Goal: Task Accomplishment & Management: Use online tool/utility

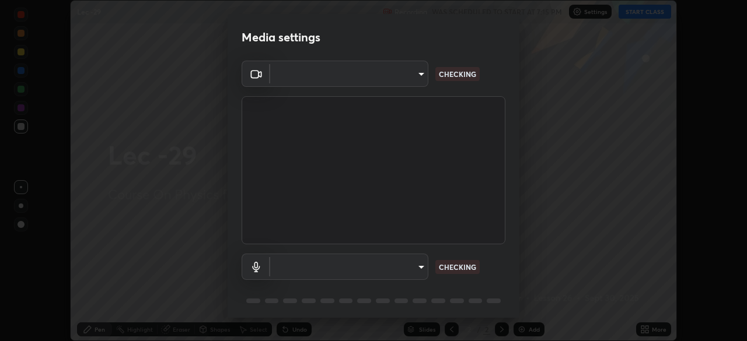
scroll to position [41, 0]
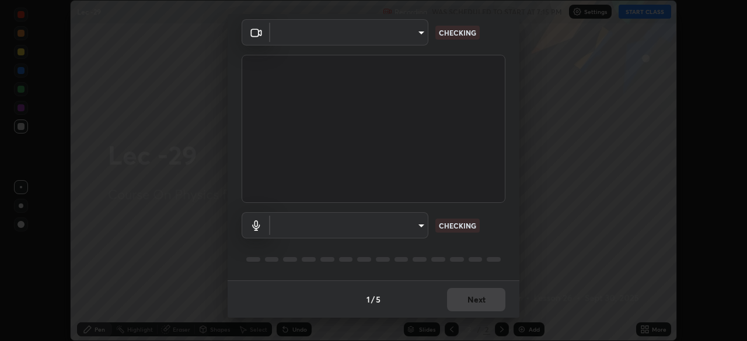
type input "a17bcbb42032d38a161d8b634044fc92f1b5a35c8046609e00d91205918d13dc"
type input "communications"
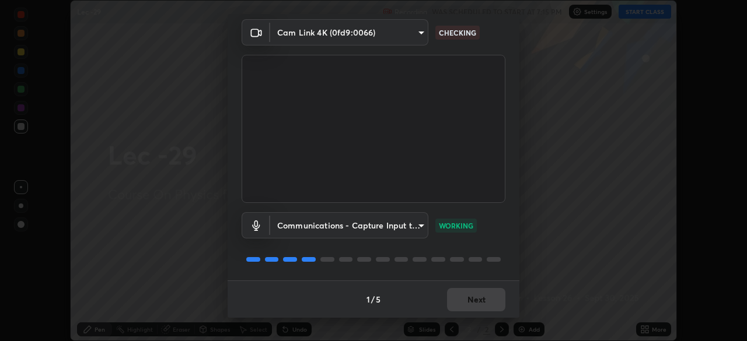
click at [457, 305] on div "1 / 5 Next" at bounding box center [374, 299] width 292 height 37
click at [473, 303] on button "Next" at bounding box center [476, 299] width 58 height 23
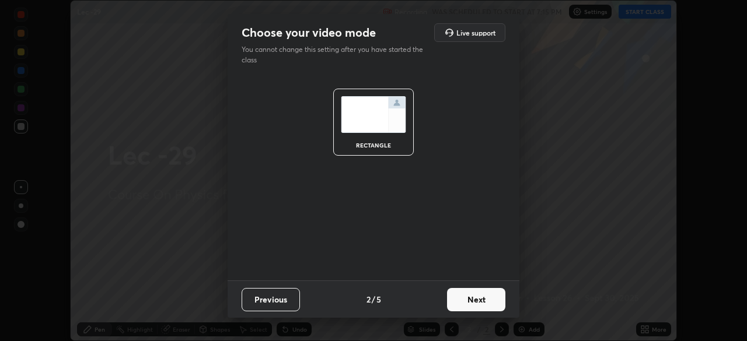
scroll to position [0, 0]
click at [477, 295] on button "Next" at bounding box center [476, 299] width 58 height 23
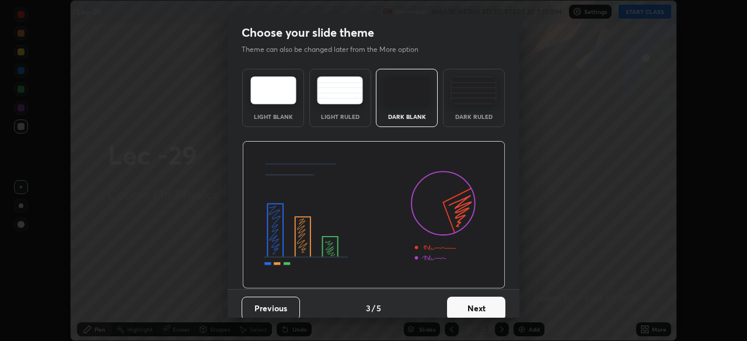
click at [478, 307] on button "Next" at bounding box center [476, 308] width 58 height 23
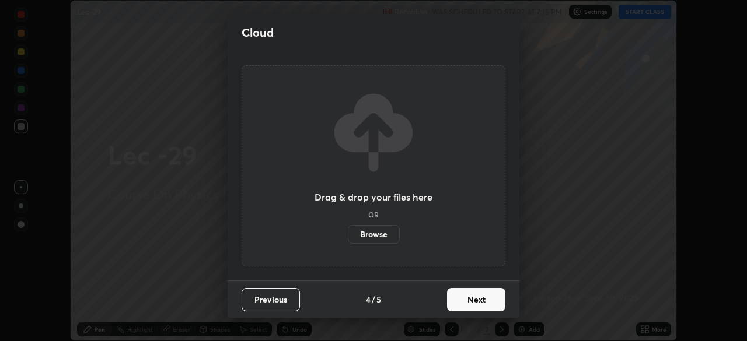
click at [476, 298] on button "Next" at bounding box center [476, 299] width 58 height 23
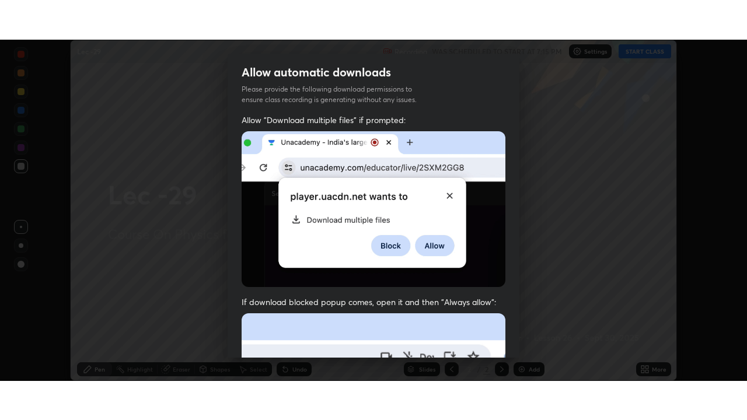
scroll to position [279, 0]
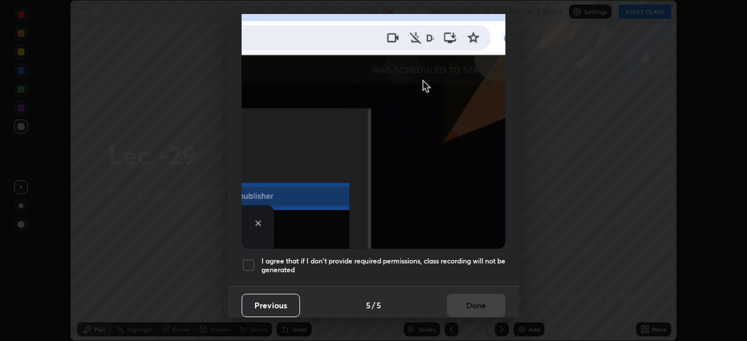
click at [251, 258] on div at bounding box center [249, 265] width 14 height 14
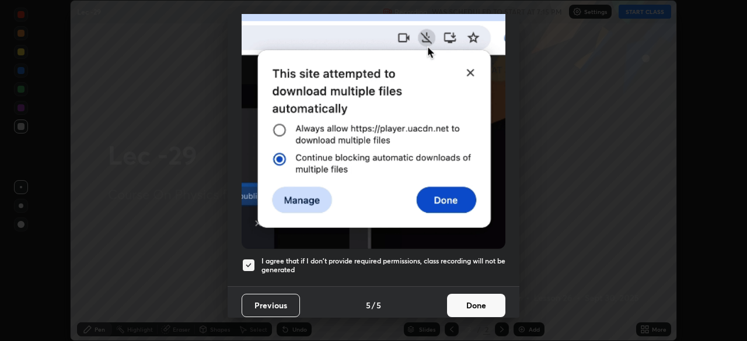
click at [469, 298] on button "Done" at bounding box center [476, 305] width 58 height 23
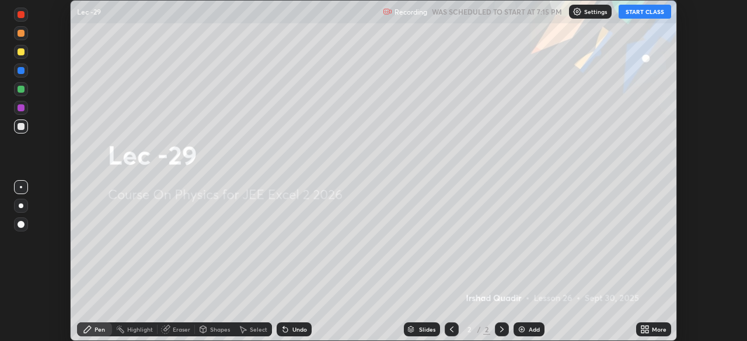
click at [644, 13] on button "START CLASS" at bounding box center [644, 12] width 53 height 14
click at [645, 327] on icon at bounding box center [646, 327] width 3 height 3
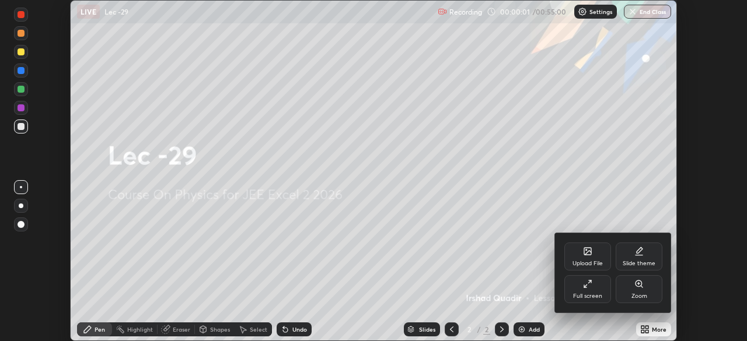
click at [589, 284] on icon at bounding box center [587, 283] width 9 height 9
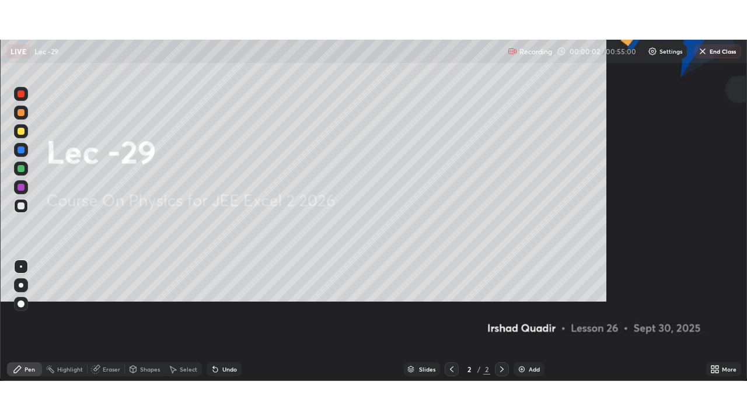
scroll to position [420, 747]
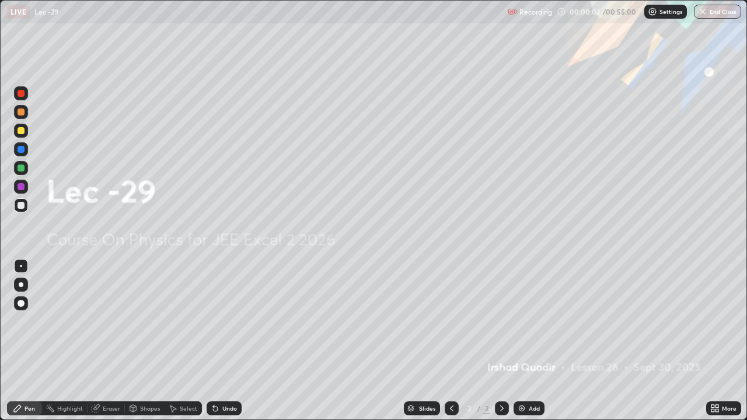
click at [530, 341] on div "Add" at bounding box center [534, 409] width 11 height 6
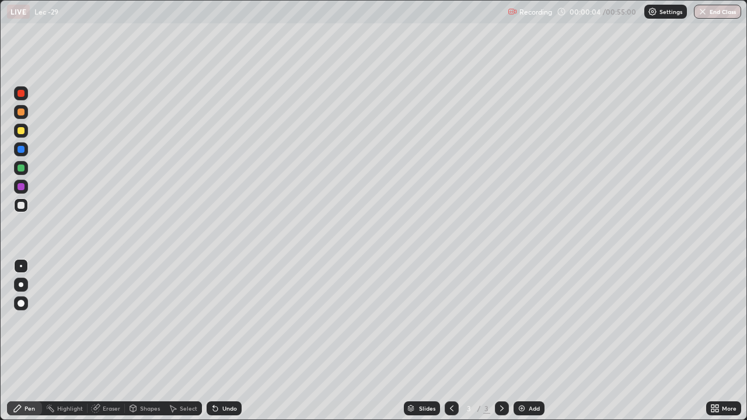
click at [731, 341] on div "More" at bounding box center [723, 408] width 35 height 14
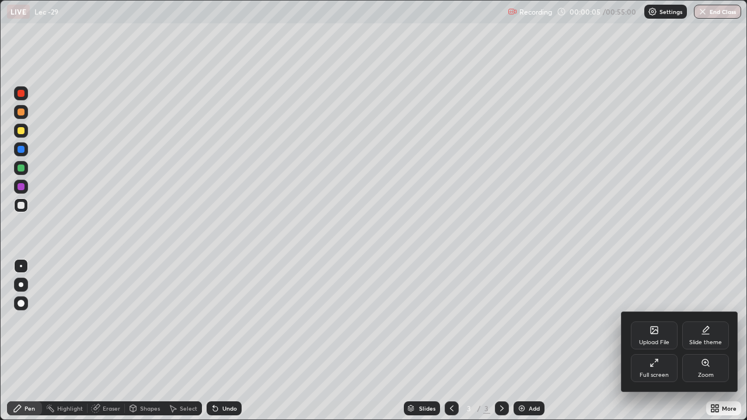
click at [705, 337] on div "Slide theme" at bounding box center [705, 336] width 47 height 28
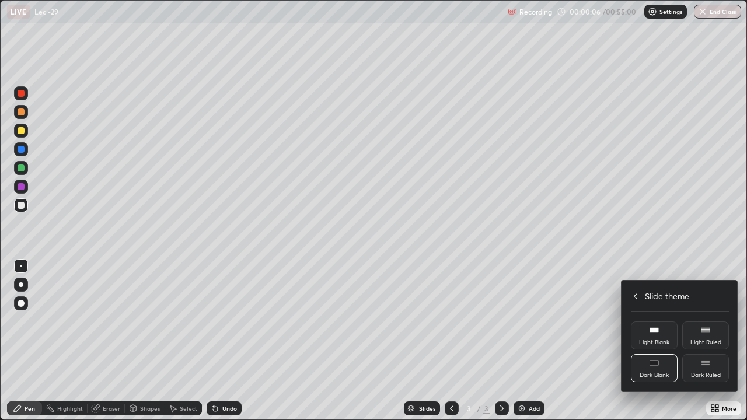
click at [705, 341] on div "Dark Ruled" at bounding box center [705, 368] width 47 height 28
click at [501, 341] on div at bounding box center [373, 210] width 747 height 420
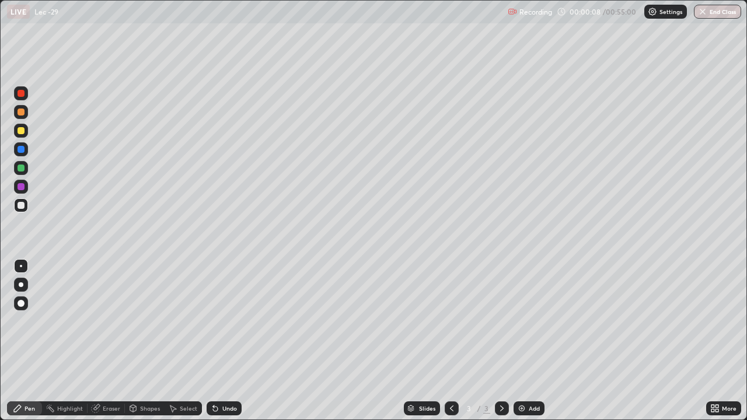
click at [535, 341] on div "Add" at bounding box center [534, 409] width 11 height 6
click at [527, 341] on div "Add" at bounding box center [528, 408] width 31 height 14
click at [218, 341] on div "Undo" at bounding box center [224, 408] width 35 height 14
click at [229, 341] on div "Undo" at bounding box center [229, 409] width 15 height 6
click at [23, 133] on div at bounding box center [21, 130] width 7 height 7
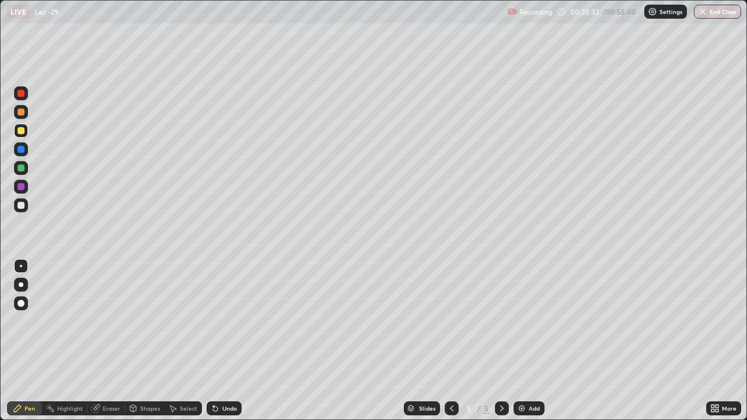
click at [533, 341] on div "Add" at bounding box center [528, 408] width 31 height 14
click at [451, 341] on icon at bounding box center [451, 408] width 9 height 9
click at [526, 341] on div "Add" at bounding box center [528, 408] width 31 height 14
click at [536, 341] on div "Add" at bounding box center [534, 409] width 11 height 6
click at [105, 341] on div "Eraser" at bounding box center [112, 409] width 18 height 6
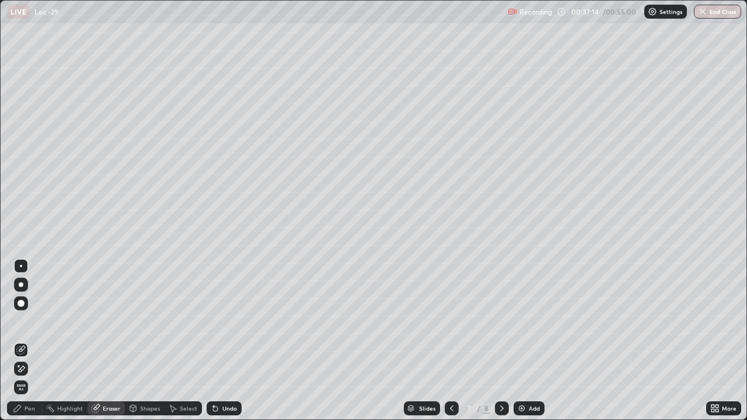
click at [28, 341] on div "Pen" at bounding box center [30, 409] width 11 height 6
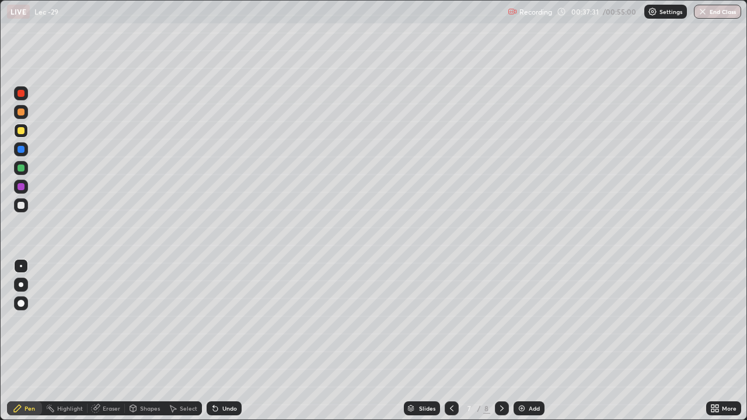
click at [104, 341] on div "Eraser" at bounding box center [112, 409] width 18 height 6
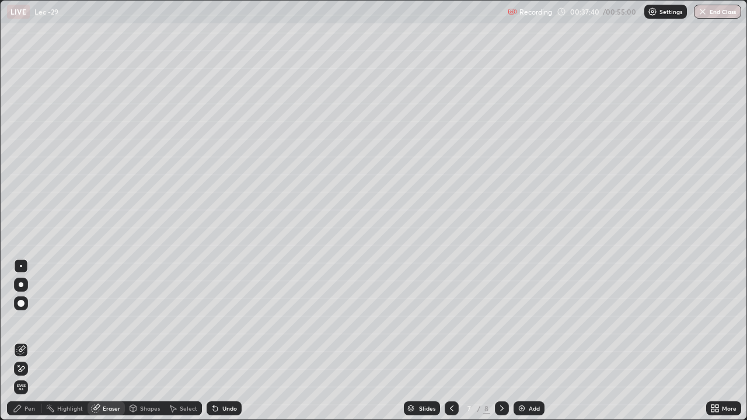
click at [32, 341] on div "Pen" at bounding box center [30, 409] width 11 height 6
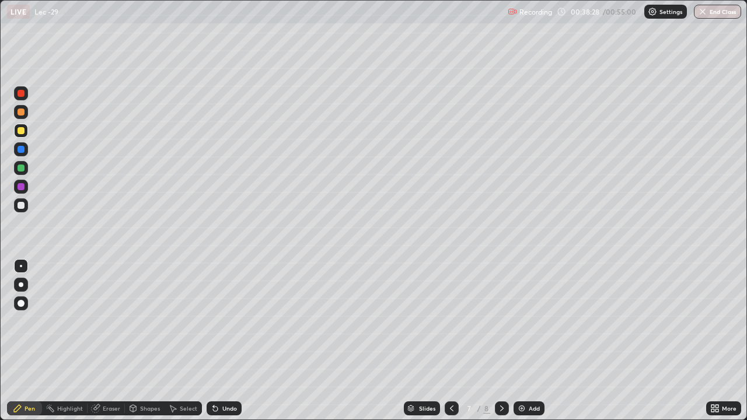
click at [140, 341] on div "Shapes" at bounding box center [150, 409] width 20 height 6
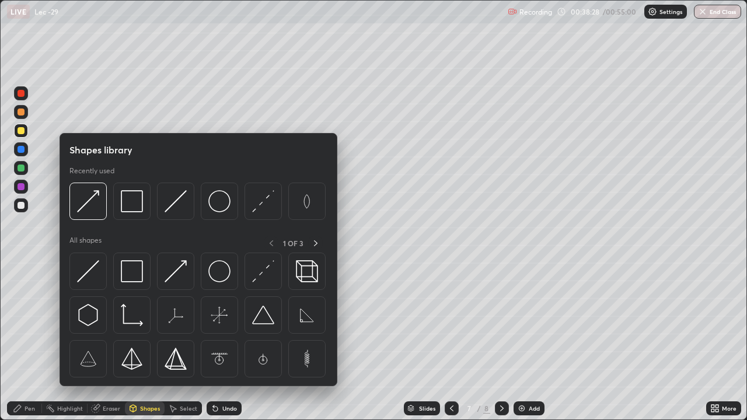
click at [179, 341] on div "Select" at bounding box center [183, 408] width 37 height 14
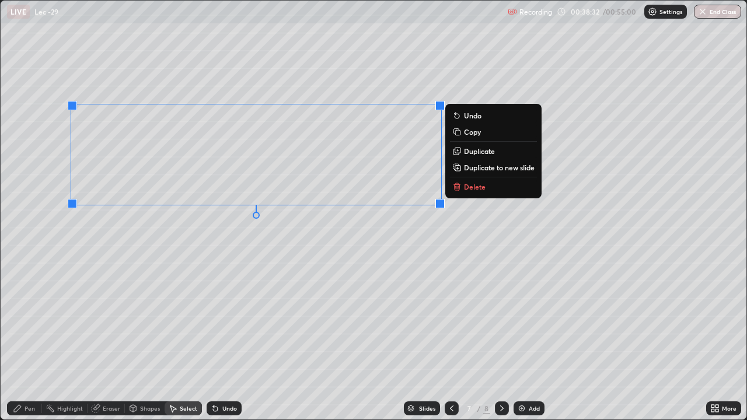
click at [465, 188] on p "Delete" at bounding box center [475, 186] width 22 height 9
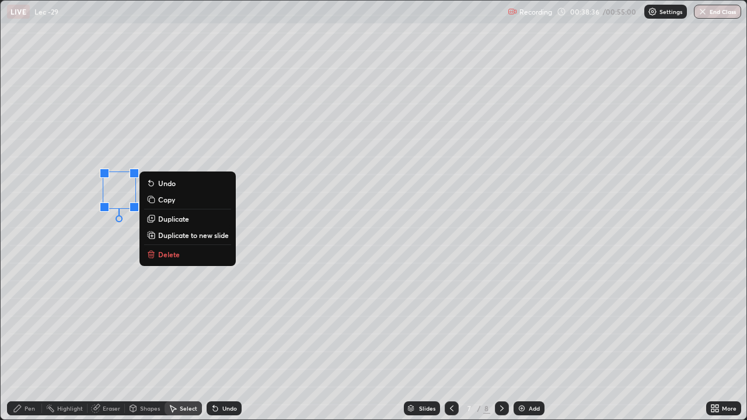
click at [163, 253] on p "Delete" at bounding box center [169, 254] width 22 height 9
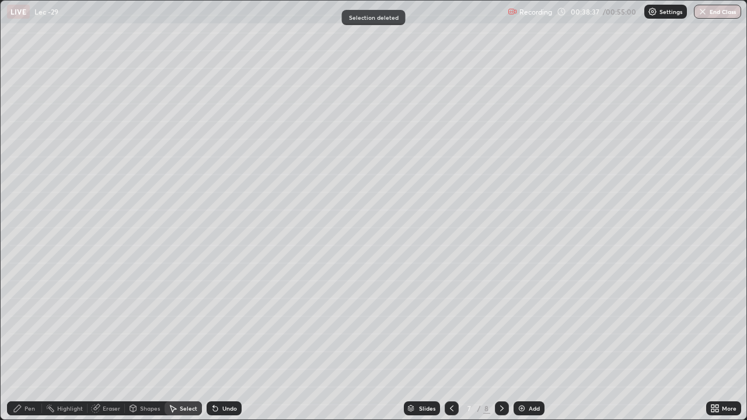
click at [27, 341] on div "Pen" at bounding box center [30, 409] width 11 height 6
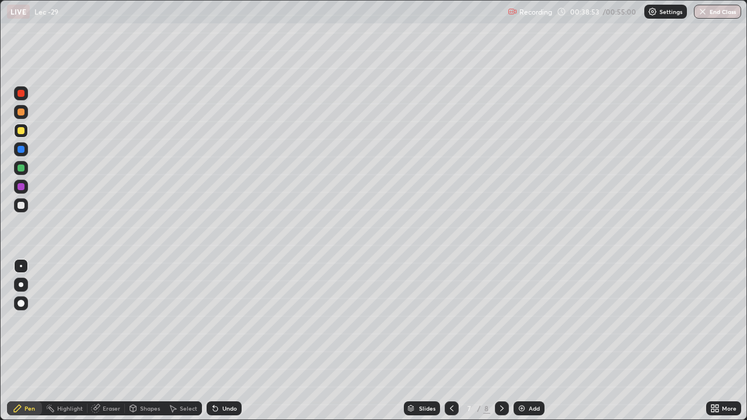
click at [109, 341] on div "Eraser" at bounding box center [112, 409] width 18 height 6
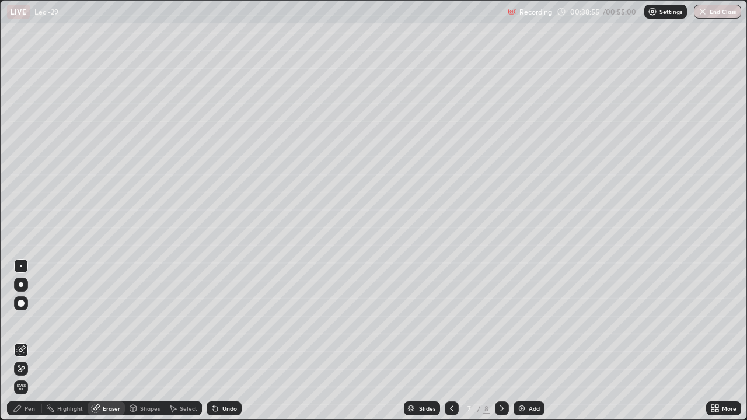
click at [29, 341] on div "Pen" at bounding box center [30, 409] width 11 height 6
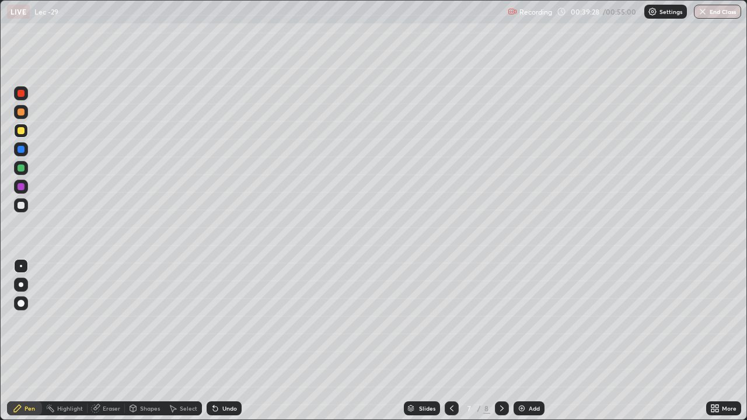
click at [140, 341] on div "Shapes" at bounding box center [150, 409] width 20 height 6
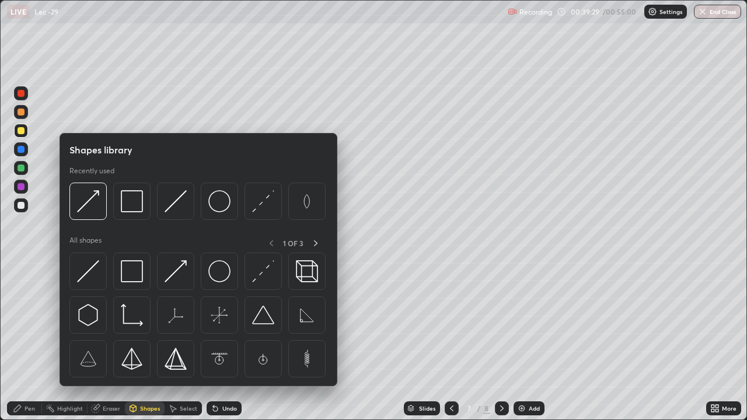
click at [99, 341] on icon at bounding box center [95, 408] width 9 height 9
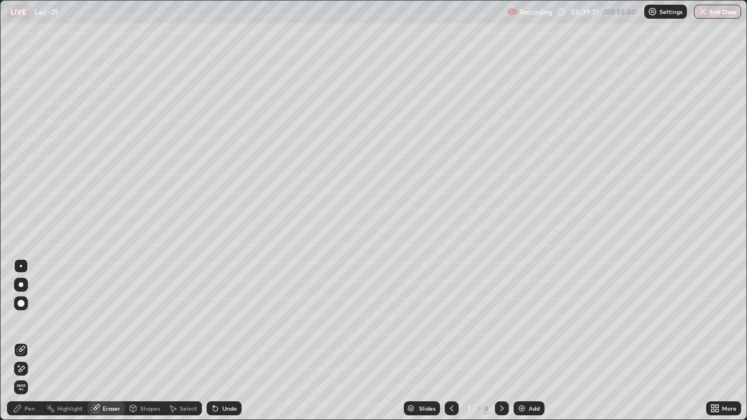
click at [22, 341] on icon at bounding box center [17, 408] width 9 height 9
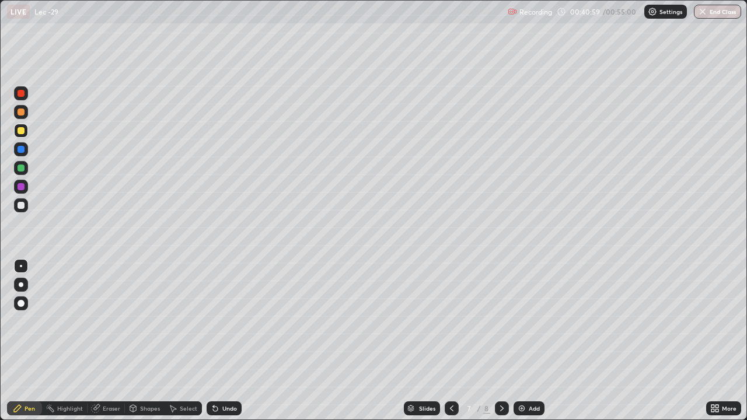
click at [104, 341] on div "Eraser" at bounding box center [112, 409] width 18 height 6
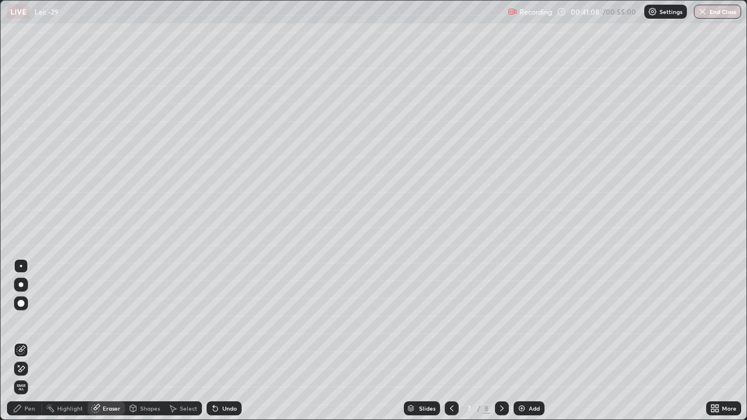
click at [31, 341] on div "Pen" at bounding box center [24, 408] width 35 height 14
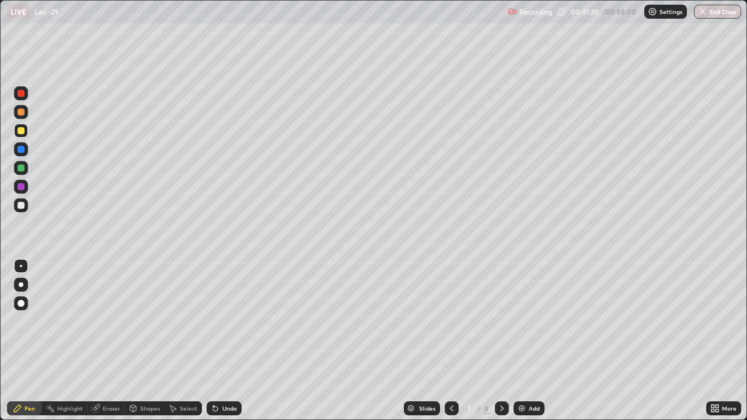
click at [187, 341] on div "Select" at bounding box center [183, 408] width 37 height 14
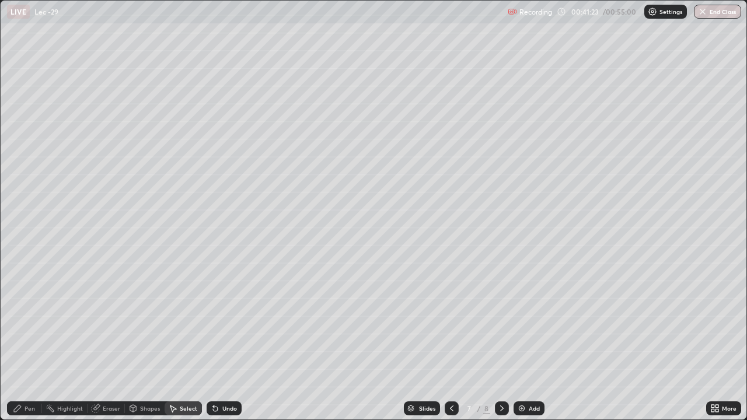
click at [33, 341] on div "Pen" at bounding box center [30, 409] width 11 height 6
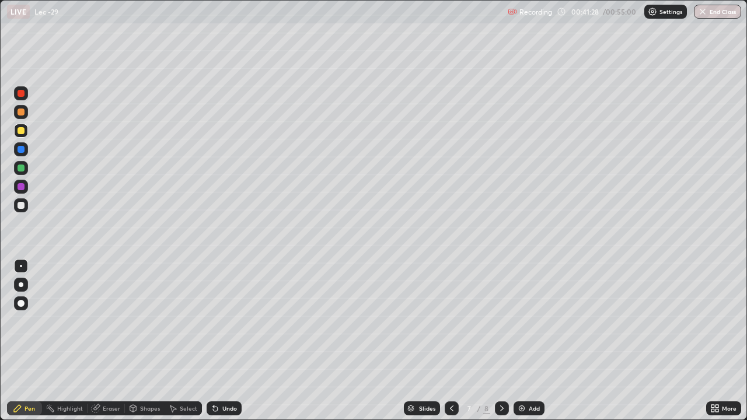
click at [527, 341] on div "Add" at bounding box center [528, 408] width 31 height 14
click at [104, 341] on div "Eraser" at bounding box center [112, 409] width 18 height 6
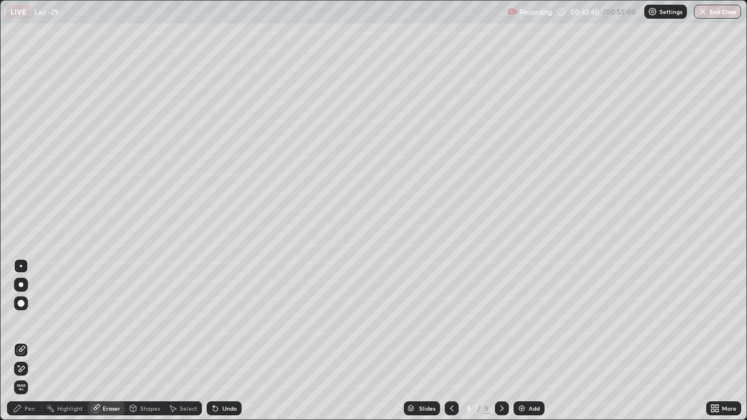
click at [27, 341] on div "Pen" at bounding box center [30, 409] width 11 height 6
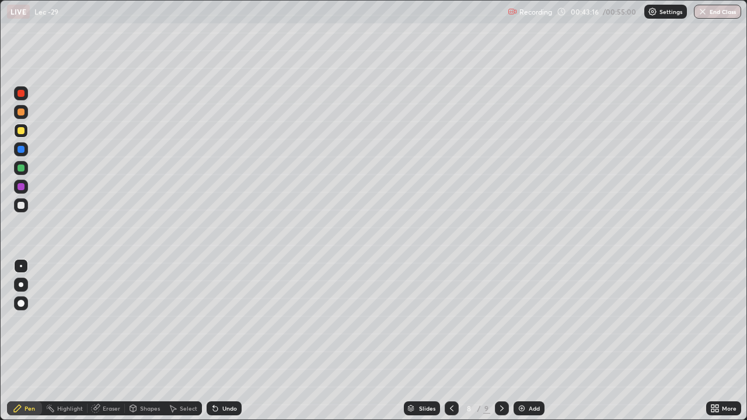
click at [97, 341] on icon at bounding box center [96, 407] width 6 height 6
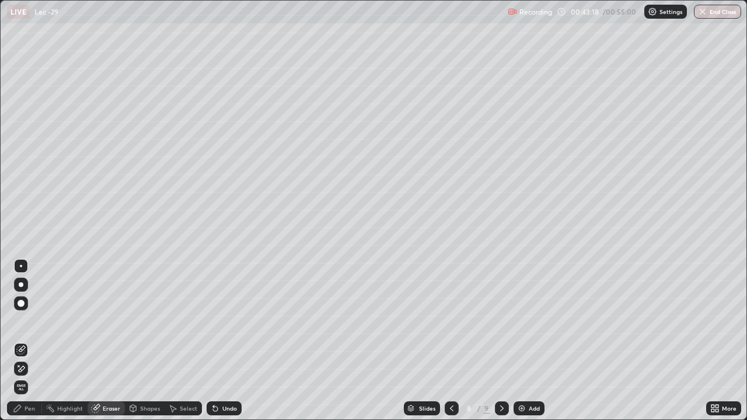
click at [23, 341] on div "Pen" at bounding box center [24, 408] width 35 height 14
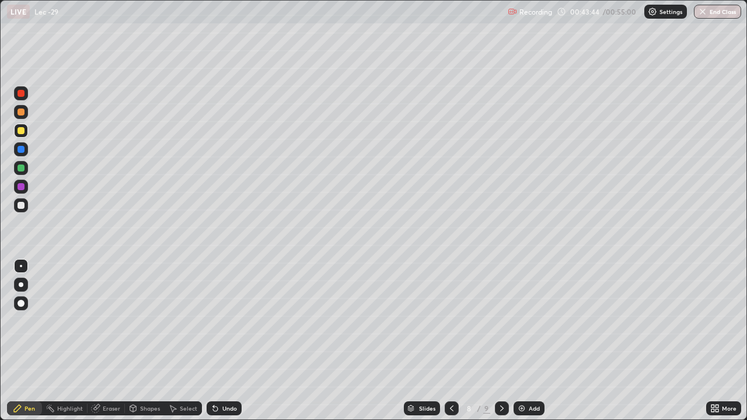
click at [65, 341] on div "Highlight" at bounding box center [70, 409] width 26 height 6
click at [98, 341] on icon at bounding box center [96, 409] width 8 height 8
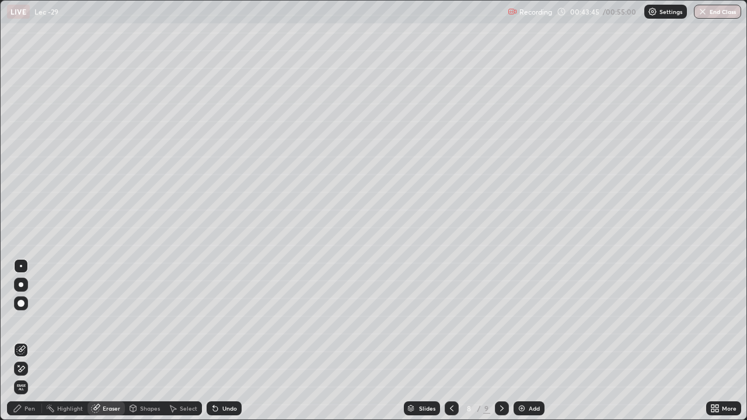
click at [27, 341] on div "Pen" at bounding box center [30, 409] width 11 height 6
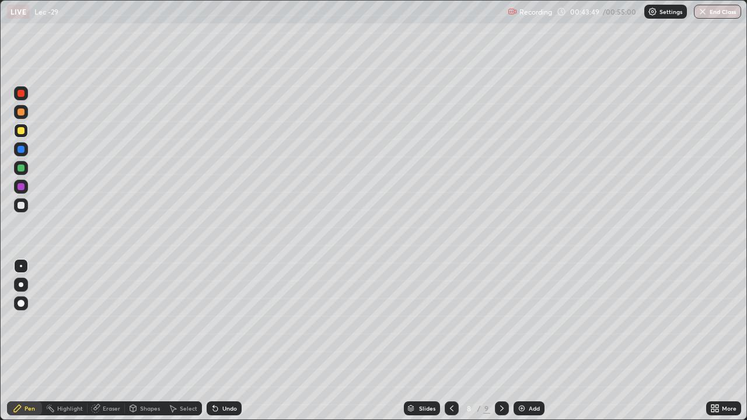
click at [103, 341] on div "Eraser" at bounding box center [106, 408] width 37 height 14
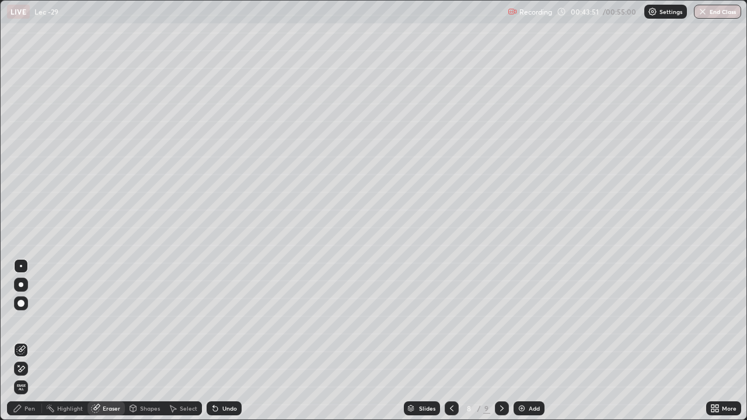
click at [26, 341] on div "Pen" at bounding box center [30, 409] width 11 height 6
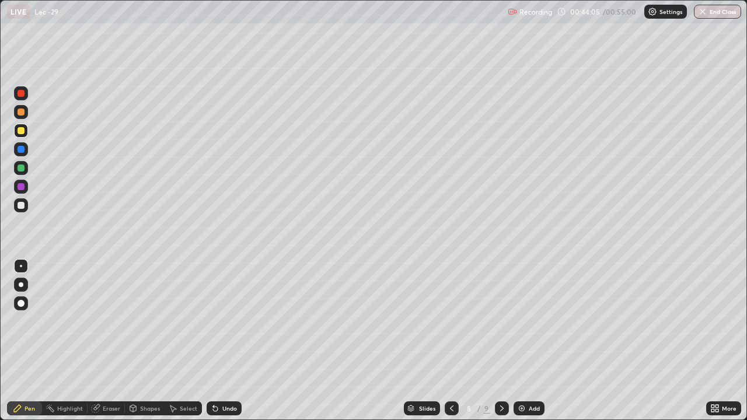
click at [214, 341] on icon at bounding box center [215, 409] width 5 height 5
click at [531, 341] on div "Add" at bounding box center [534, 409] width 11 height 6
click at [20, 202] on div at bounding box center [21, 205] width 7 height 7
click at [19, 131] on div at bounding box center [21, 130] width 7 height 7
click at [104, 341] on div "Eraser" at bounding box center [106, 408] width 37 height 14
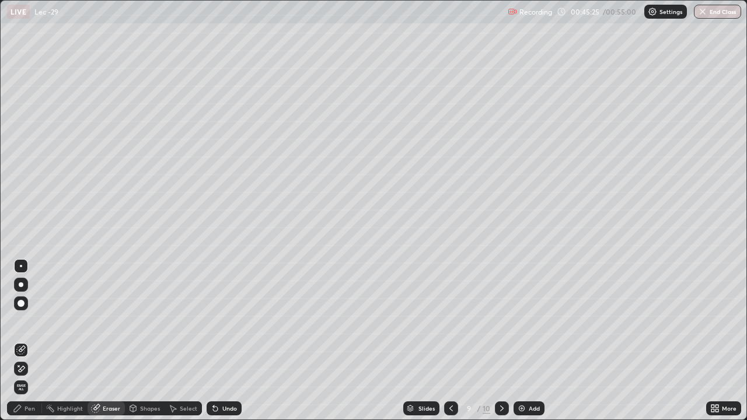
click at [22, 341] on div "Pen" at bounding box center [24, 408] width 35 height 23
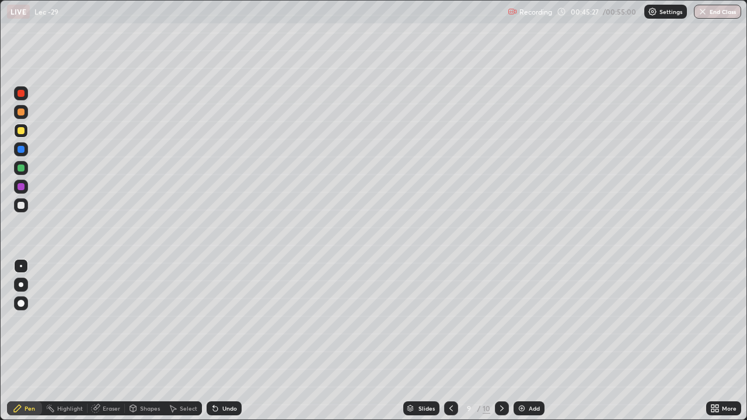
click at [22, 95] on div at bounding box center [21, 93] width 7 height 7
click at [31, 341] on div "Pen" at bounding box center [30, 409] width 11 height 6
click at [30, 341] on div "Pen" at bounding box center [30, 409] width 11 height 6
click at [22, 93] on div at bounding box center [21, 93] width 7 height 7
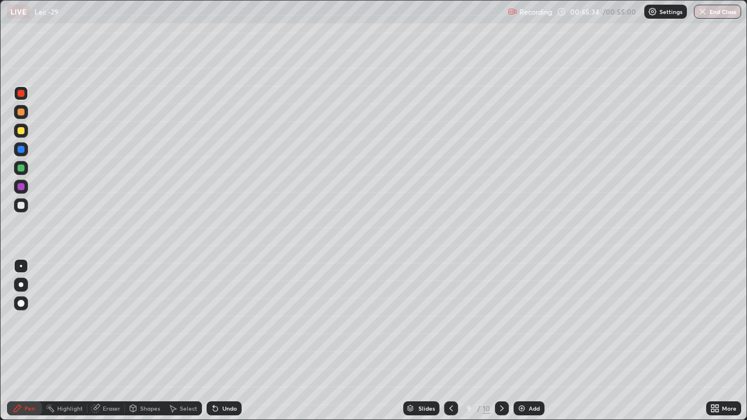
click at [20, 95] on div at bounding box center [21, 93] width 7 height 7
click at [102, 341] on div "Eraser" at bounding box center [106, 408] width 37 height 14
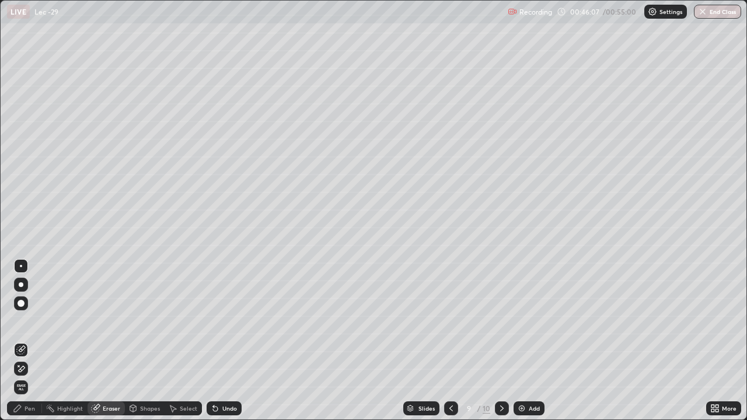
click at [28, 341] on div "Pen" at bounding box center [24, 408] width 35 height 14
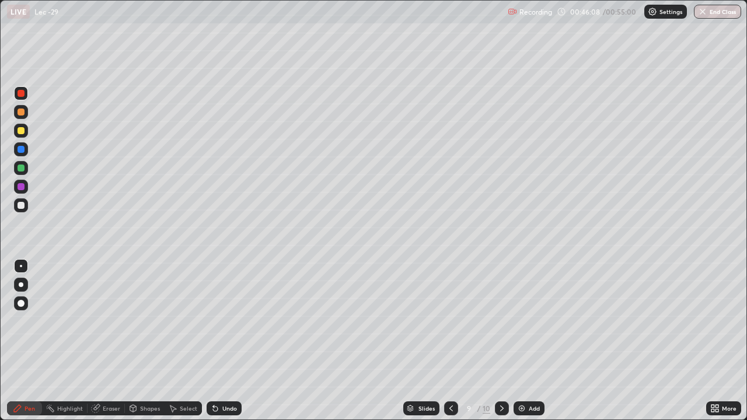
click at [146, 341] on div "Shapes" at bounding box center [150, 409] width 20 height 6
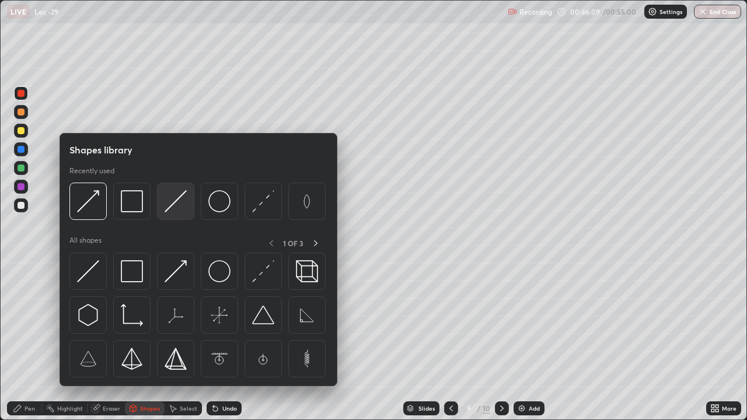
click at [176, 201] on img at bounding box center [176, 201] width 22 height 22
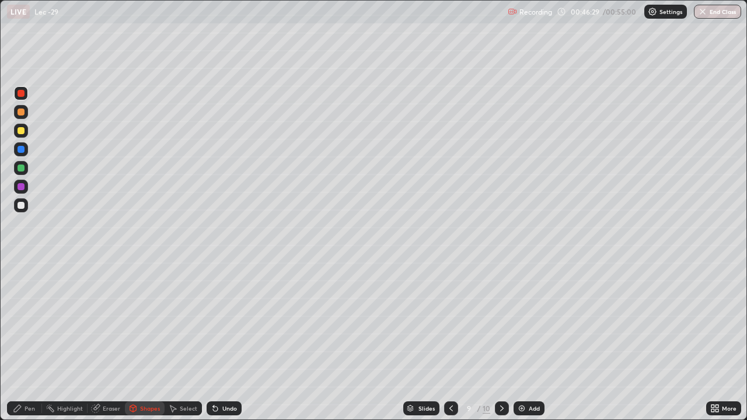
click at [23, 341] on div "Pen" at bounding box center [24, 408] width 35 height 14
click at [135, 341] on icon at bounding box center [133, 408] width 6 height 7
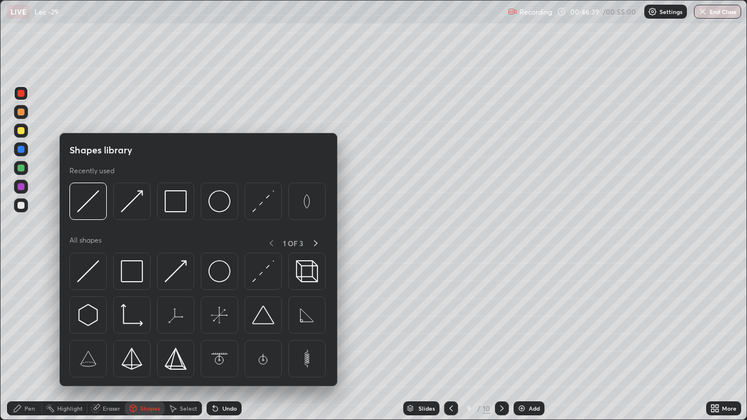
click at [98, 341] on icon at bounding box center [96, 409] width 8 height 8
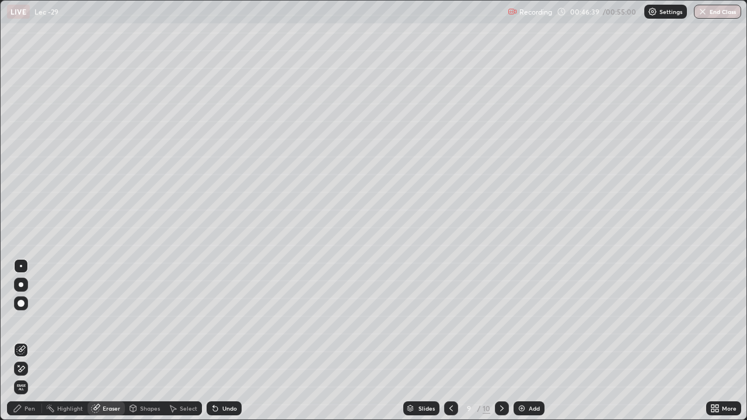
click at [99, 341] on icon at bounding box center [95, 408] width 9 height 9
click at [23, 341] on div "Pen" at bounding box center [24, 408] width 35 height 14
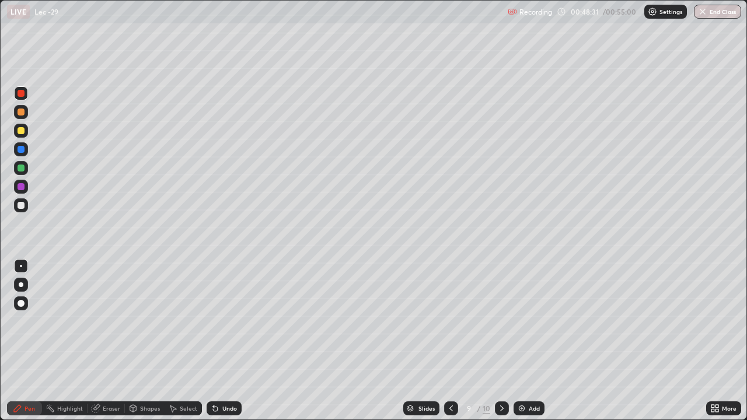
click at [715, 11] on button "End Class" at bounding box center [717, 12] width 47 height 14
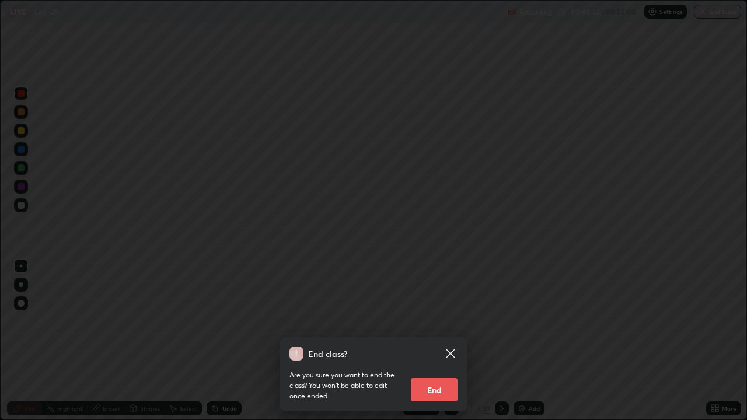
click at [440, 341] on button "End" at bounding box center [434, 389] width 47 height 23
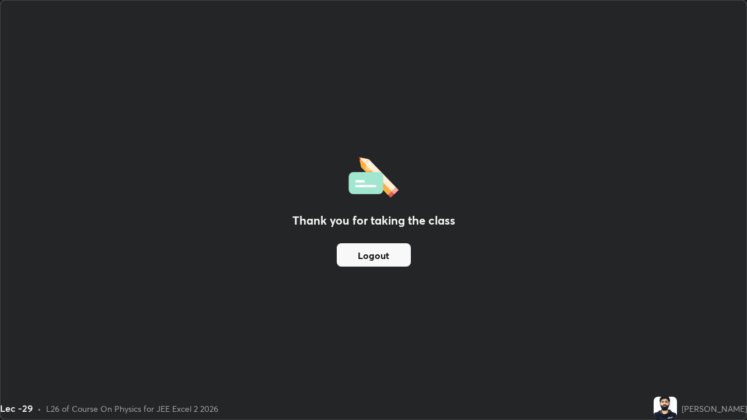
click at [390, 257] on button "Logout" at bounding box center [374, 254] width 74 height 23
click at [398, 260] on button "Logout" at bounding box center [374, 254] width 74 height 23
click at [387, 250] on button "Logout" at bounding box center [374, 254] width 74 height 23
click at [389, 255] on button "Logout" at bounding box center [374, 254] width 74 height 23
click at [394, 254] on button "Logout" at bounding box center [374, 254] width 74 height 23
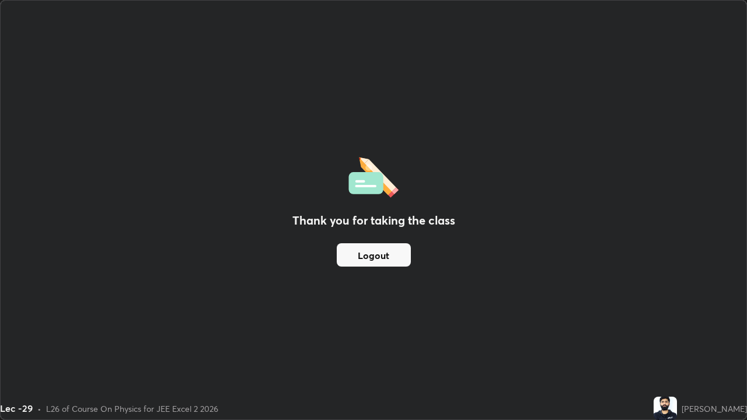
click at [396, 258] on button "Logout" at bounding box center [374, 254] width 74 height 23
click at [398, 254] on button "Logout" at bounding box center [374, 254] width 74 height 23
click at [400, 257] on button "Logout" at bounding box center [374, 254] width 74 height 23
click at [398, 262] on button "Logout" at bounding box center [374, 254] width 74 height 23
